Goal: Information Seeking & Learning: Learn about a topic

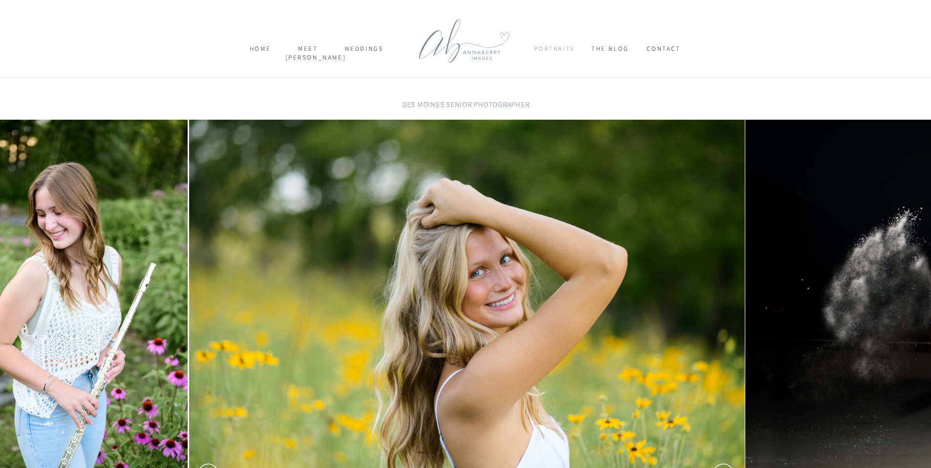
click at [549, 48] on nav "Portraits" at bounding box center [554, 52] width 40 height 17
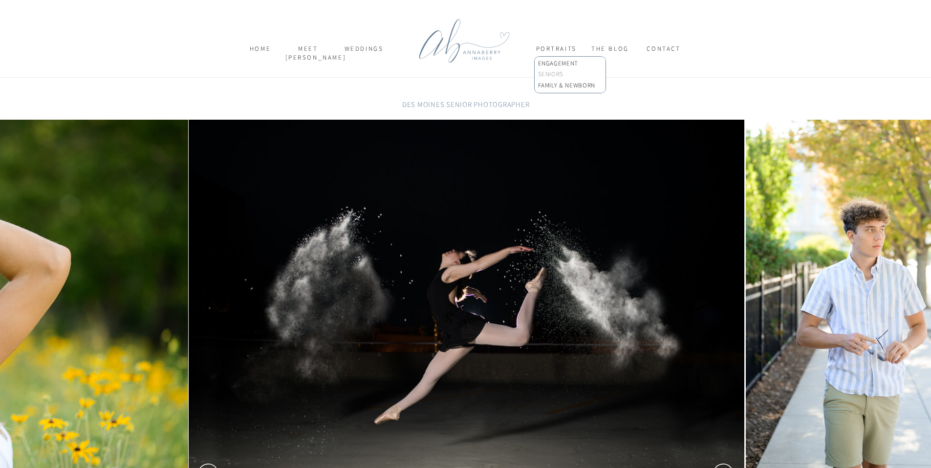
click at [553, 73] on p "SENIORS" at bounding box center [569, 75] width 63 height 10
click at [552, 74] on p "SENIORS" at bounding box center [569, 75] width 63 height 10
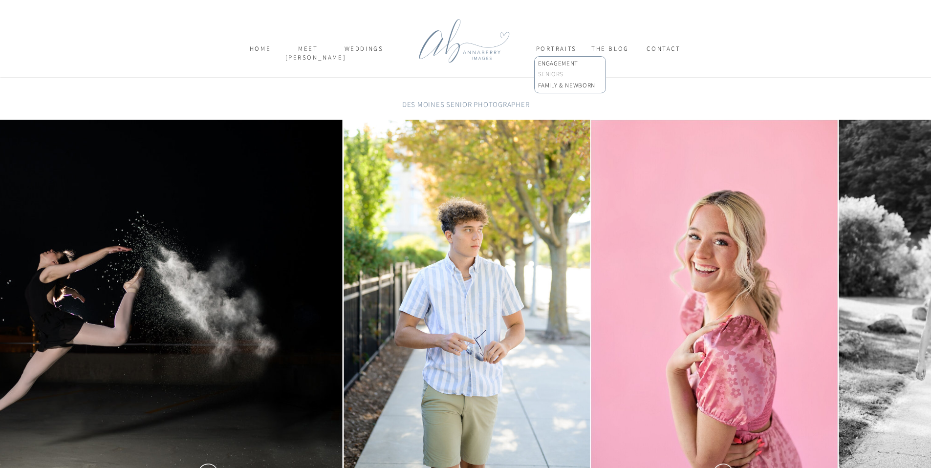
click at [549, 74] on p "SENIORS" at bounding box center [569, 75] width 63 height 10
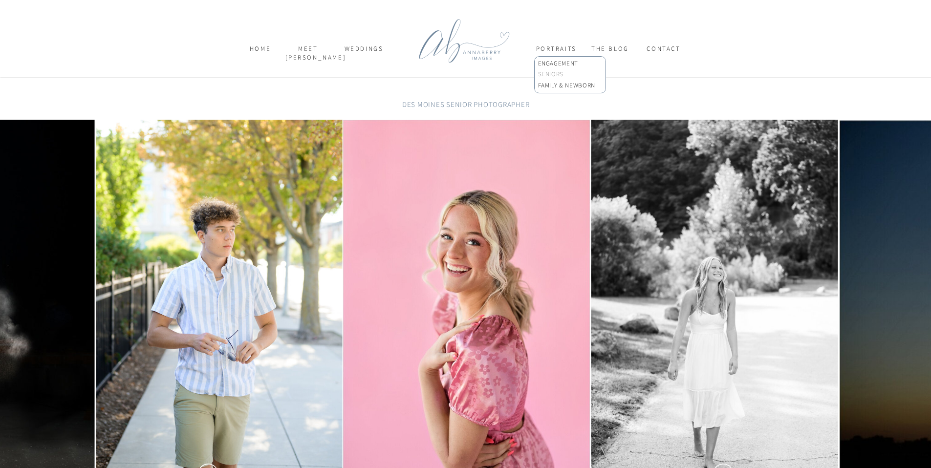
click at [549, 74] on p "SENIORS" at bounding box center [569, 75] width 63 height 10
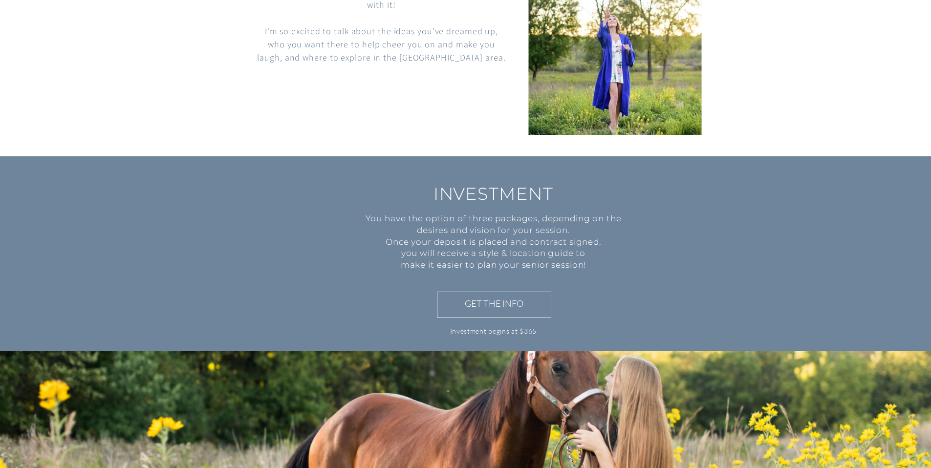
scroll to position [635, 0]
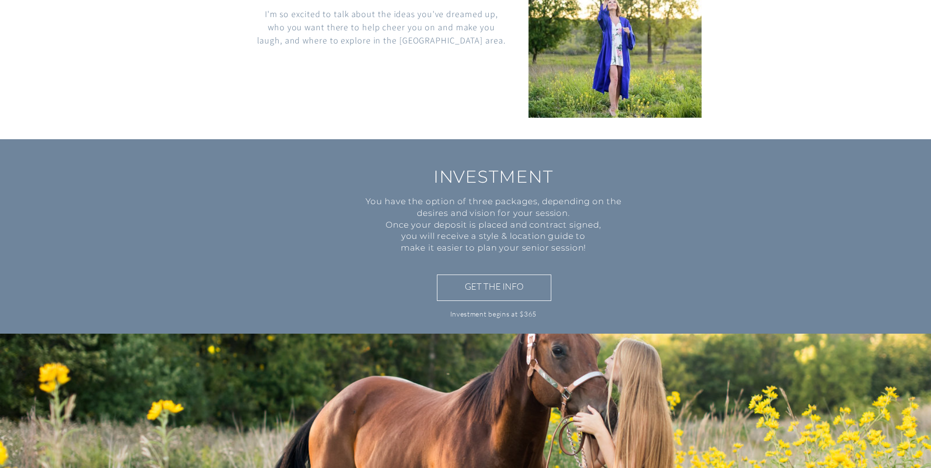
click at [504, 286] on h3 "GET THE INFO" at bounding box center [494, 287] width 101 height 14
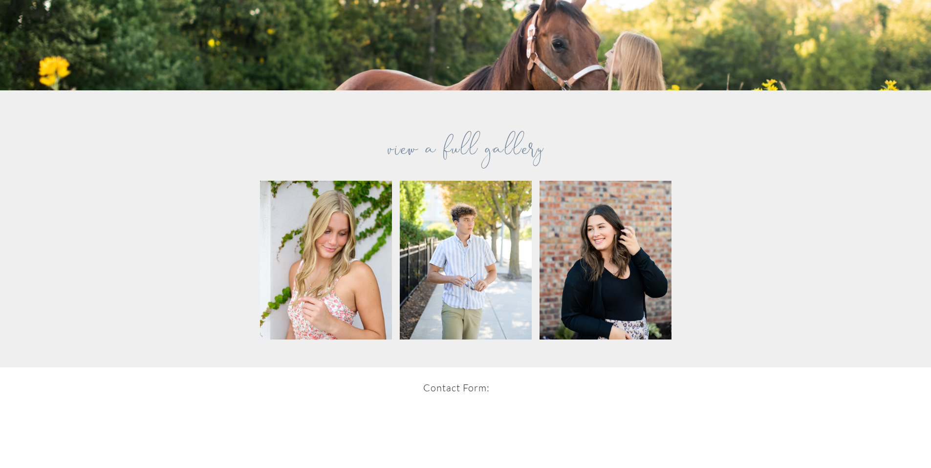
scroll to position [1298, 0]
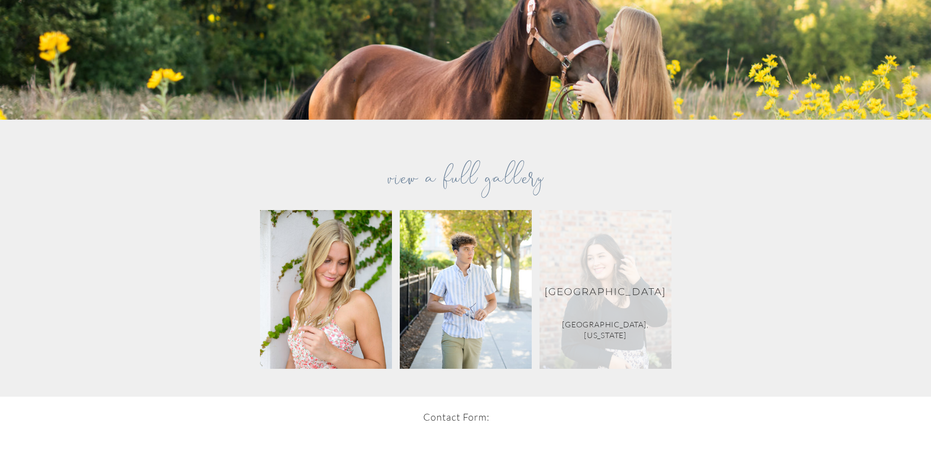
click at [582, 256] on div at bounding box center [605, 289] width 132 height 159
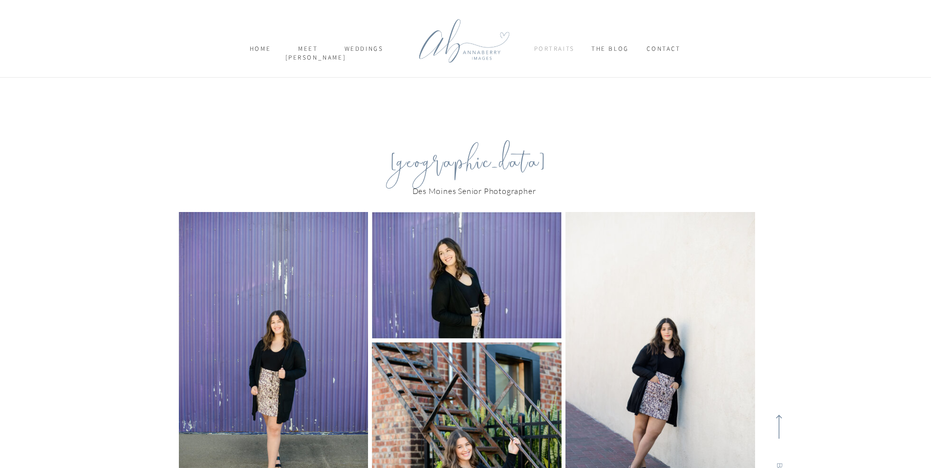
click at [562, 47] on nav "Portraits" at bounding box center [554, 52] width 40 height 17
click at [553, 72] on p "SENIORS" at bounding box center [569, 75] width 63 height 10
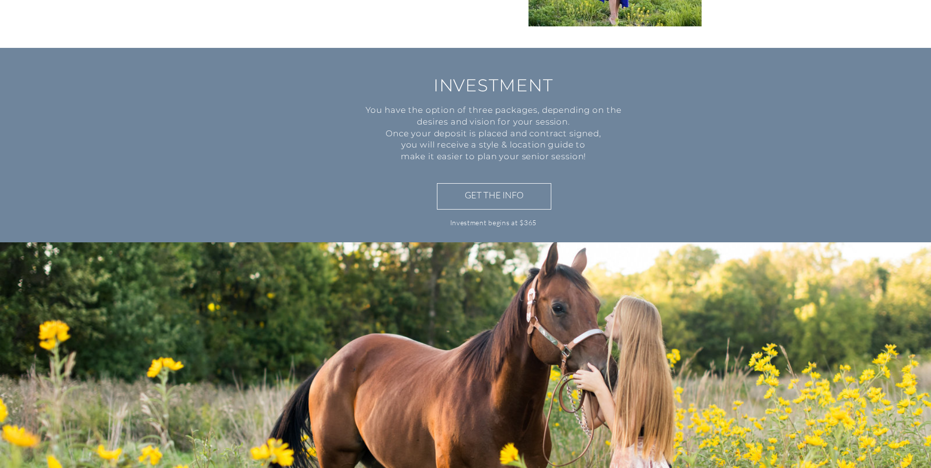
scroll to position [733, 0]
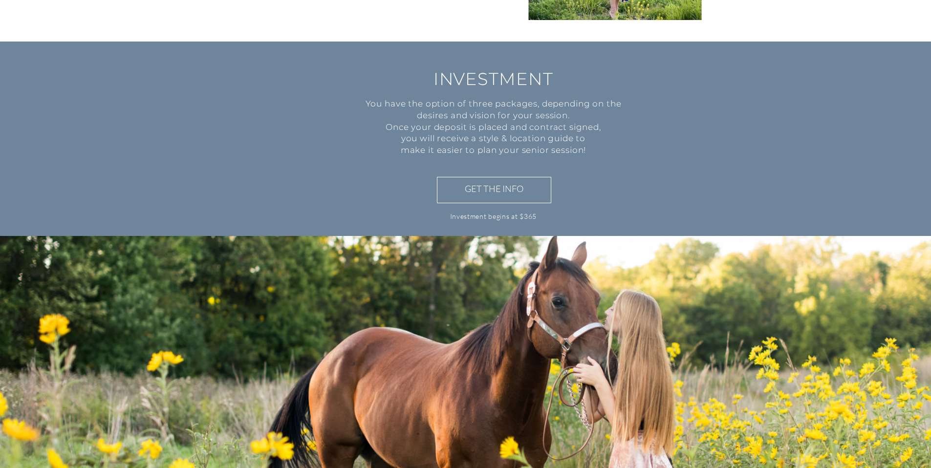
click at [481, 188] on h3 "GET THE INFO" at bounding box center [494, 190] width 101 height 14
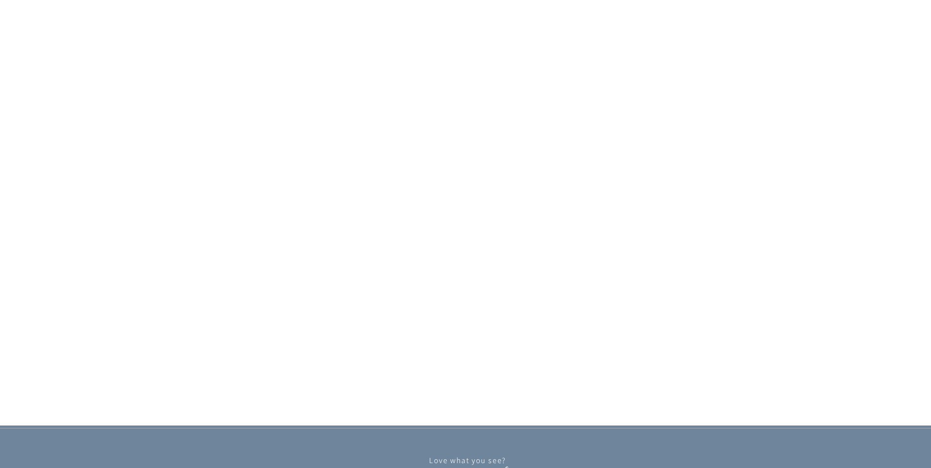
scroll to position [1744, 0]
